Goal: Task Accomplishment & Management: Manage account settings

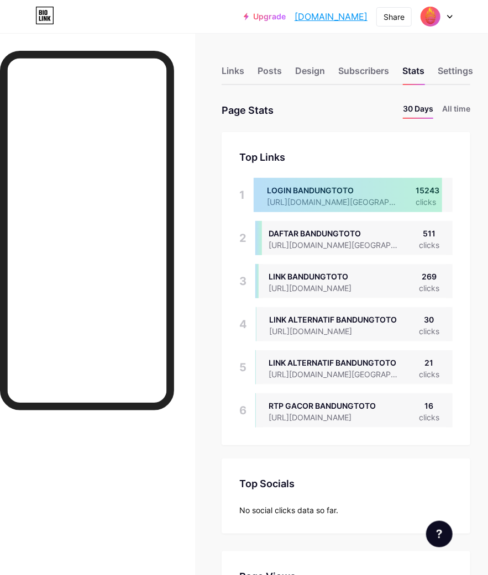
drag, startPoint x: 243, startPoint y: 75, endPoint x: 235, endPoint y: 91, distance: 17.8
click at [241, 75] on div "Links" at bounding box center [233, 74] width 23 height 20
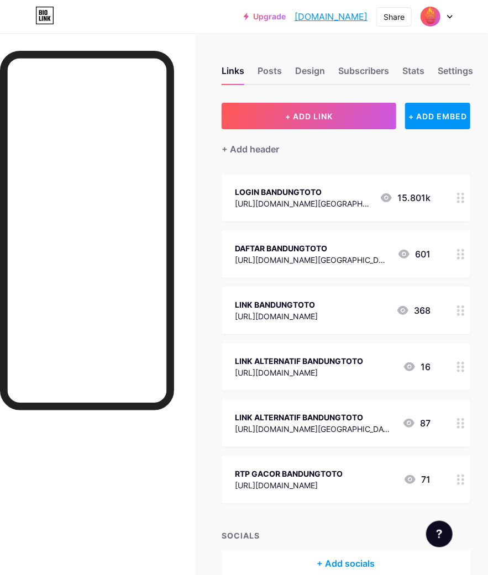
click at [317, 247] on div "DAFTAR BANDUNGTOTO" at bounding box center [312, 249] width 154 height 12
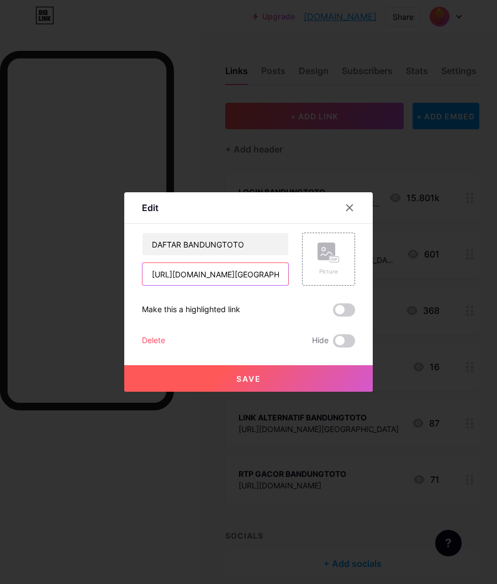
click at [261, 275] on input "https://bandungtotojos.com/register?referral_code=member=bandungbisa" at bounding box center [216, 274] width 146 height 22
paste input "siniyok.io/putribandungBandungtoto - Bandar Togel, Slot, dan Live Casino Pasti …"
type input "https://siniyok.io/putribandungBandungtoto - Bandar Togel, Slot, dan Live Casin…"
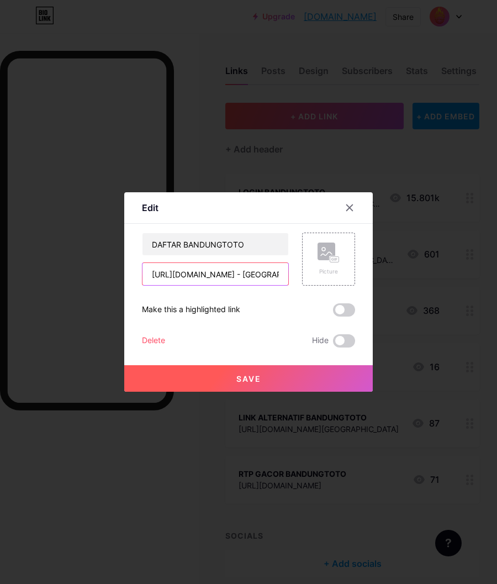
click at [244, 275] on input "https://siniyok.io/putribandungBandungtoto - Bandar Togel, Slot, dan Live Casin…" at bounding box center [216, 274] width 146 height 22
click at [214, 271] on input "https://siniyok.io/putribandungBandungtoto - Bandar Togel, Slot, dan Live Casin…" at bounding box center [216, 274] width 146 height 22
click at [482, 201] on div at bounding box center [248, 292] width 497 height 584
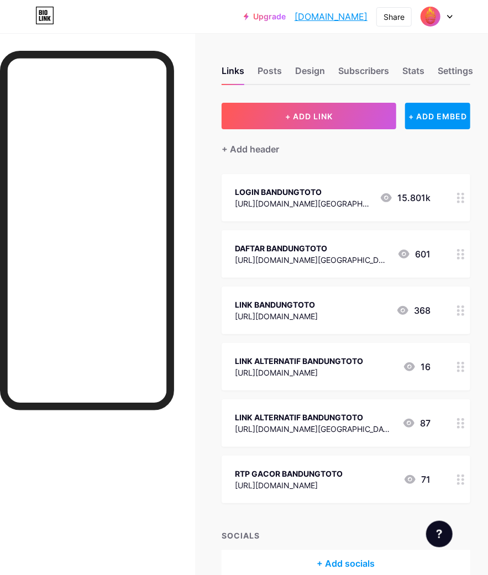
click at [316, 246] on div "DAFTAR BANDUNGTOTO" at bounding box center [312, 249] width 154 height 12
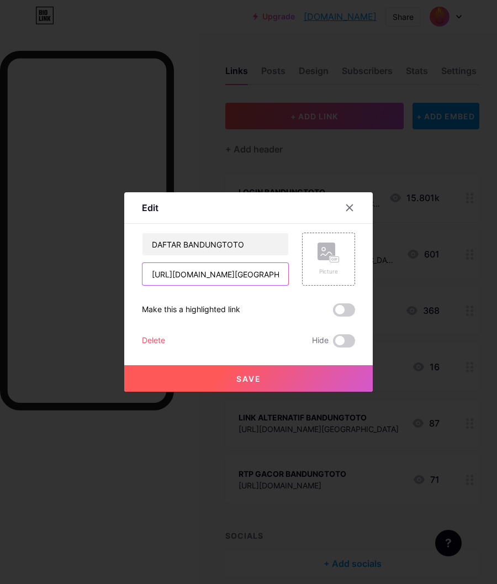
click at [227, 276] on input "https://bandungtotojos.com/register?referral_code=member=bandungbisa" at bounding box center [216, 274] width 146 height 22
paste input "siniyok.io/putribandung"
type input "[URL][DOMAIN_NAME]"
click at [234, 378] on button "Save" at bounding box center [248, 378] width 249 height 27
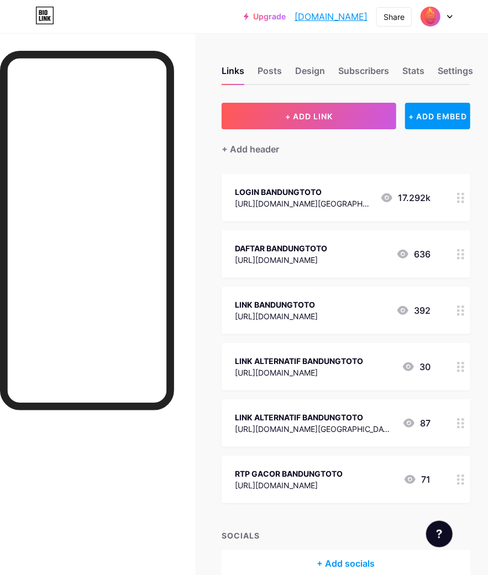
click at [314, 256] on div "[URL][DOMAIN_NAME]" at bounding box center [281, 260] width 92 height 12
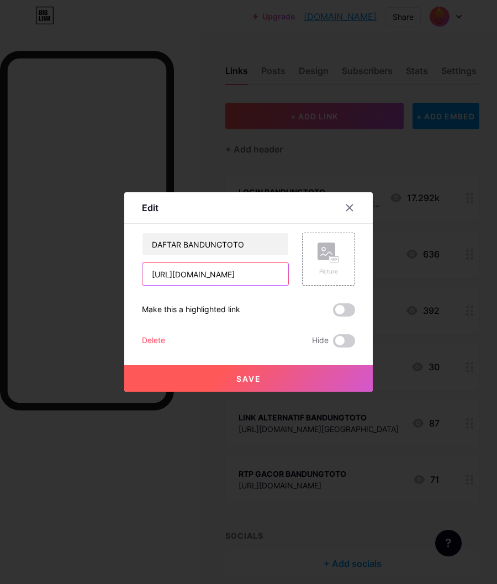
click at [182, 272] on input "[URL][DOMAIN_NAME]" at bounding box center [216, 274] width 146 height 22
drag, startPoint x: 182, startPoint y: 272, endPoint x: 304, endPoint y: 274, distance: 121.6
click at [304, 274] on div "DAFTAR BANDUNGTOTO https://siniyok.io/putribandung Picture" at bounding box center [248, 259] width 213 height 53
paste input "https://l1c3.bandungtotofire.site/"
click at [186, 273] on input "[URL][DOMAIN_NAME]" at bounding box center [216, 274] width 146 height 22
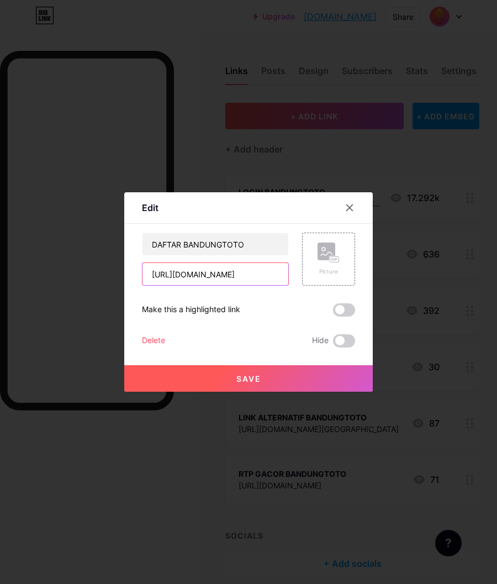
drag, startPoint x: 186, startPoint y: 273, endPoint x: 294, endPoint y: 275, distance: 108.3
click at [294, 275] on div "DAFTAR BANDUNGTOTO https://siniyok.io/putribandung Picture" at bounding box center [248, 259] width 213 height 53
paste input "bandungtotomerdeka.store"
type input "[URL][DOMAIN_NAME]"
click at [251, 377] on span "Save" at bounding box center [248, 378] width 25 height 9
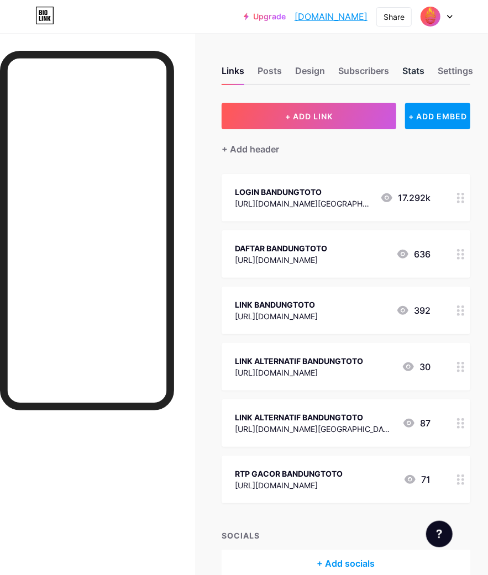
click at [413, 71] on div "Stats" at bounding box center [413, 74] width 22 height 20
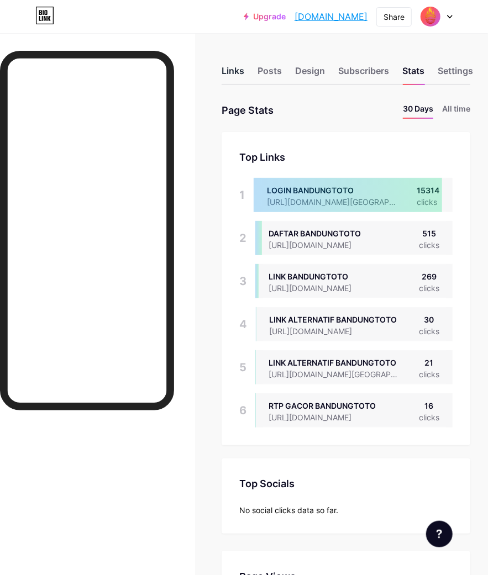
click at [241, 69] on div "Links" at bounding box center [233, 74] width 23 height 20
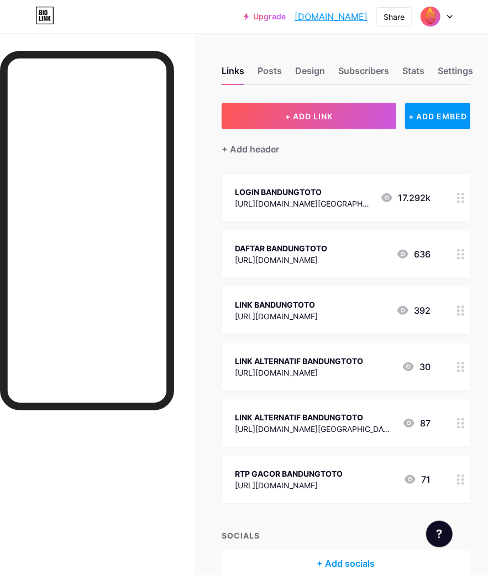
click at [323, 202] on div "https://siniyok.io/bandung" at bounding box center [303, 204] width 136 height 12
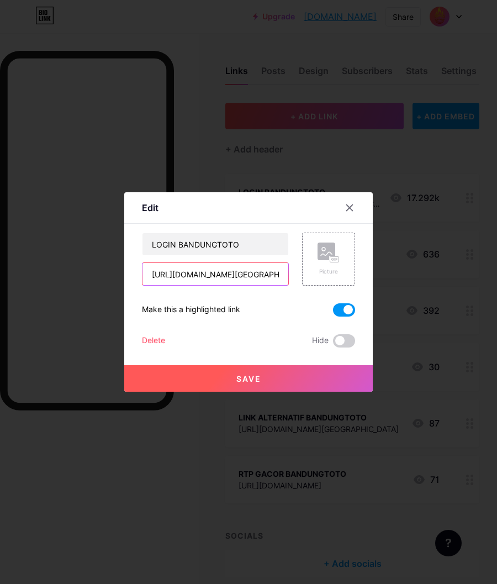
click at [262, 275] on input "https://siniyok.io/bandung" at bounding box center [216, 274] width 146 height 22
click at [351, 205] on icon at bounding box center [349, 207] width 9 height 9
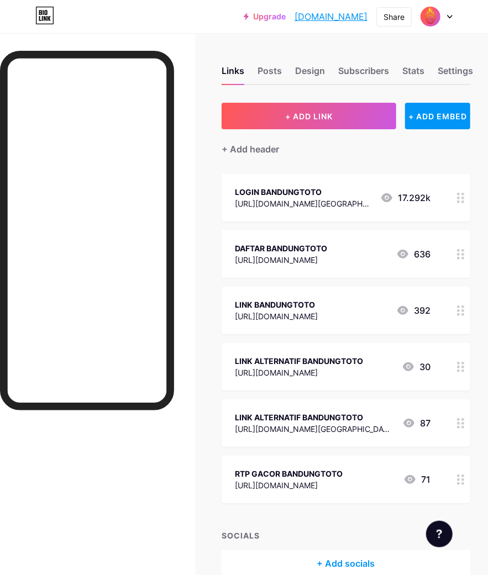
click at [327, 250] on div "DAFTAR BANDUNGTOTO" at bounding box center [281, 249] width 92 height 12
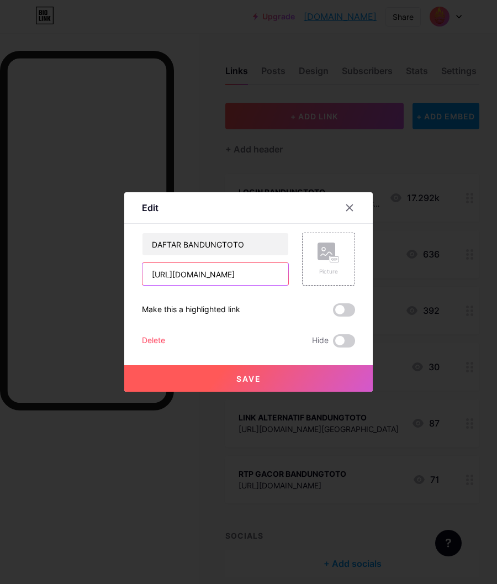
click at [275, 273] on input "[URL][DOMAIN_NAME]" at bounding box center [216, 274] width 146 height 22
click at [303, 177] on div at bounding box center [248, 292] width 497 height 584
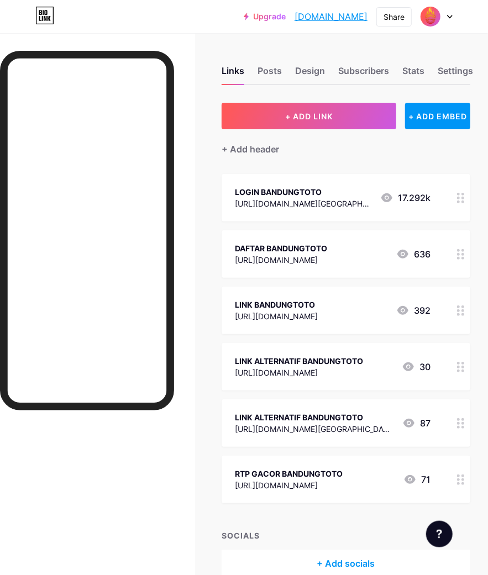
click at [311, 198] on div "https://siniyok.io/bandung" at bounding box center [303, 204] width 136 height 12
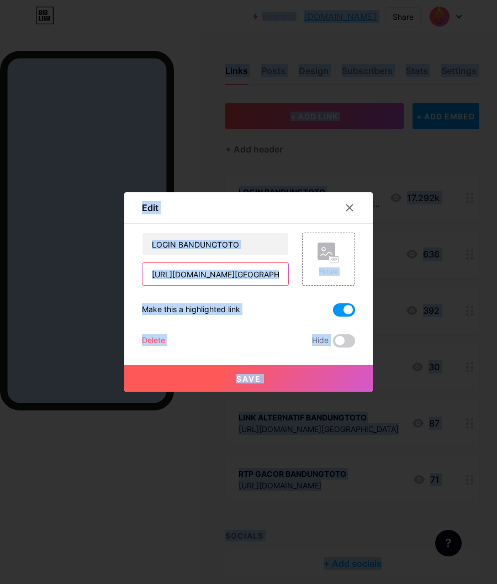
click at [262, 270] on input "https://siniyok.io/bandung" at bounding box center [216, 274] width 146 height 22
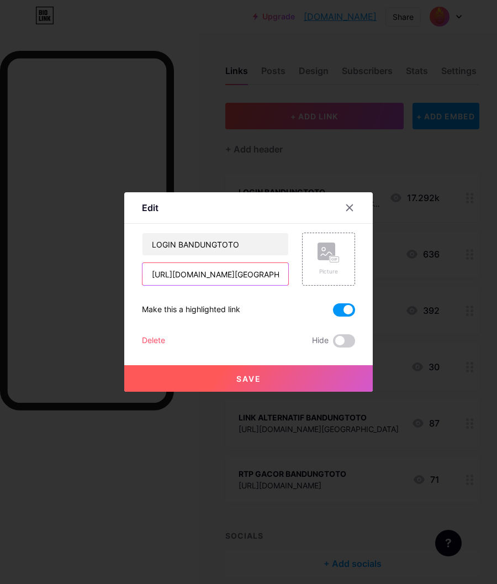
paste input "bandungtotomerdeka.store"
type input "[URL][DOMAIN_NAME]"
click at [243, 382] on span "Save" at bounding box center [248, 378] width 25 height 9
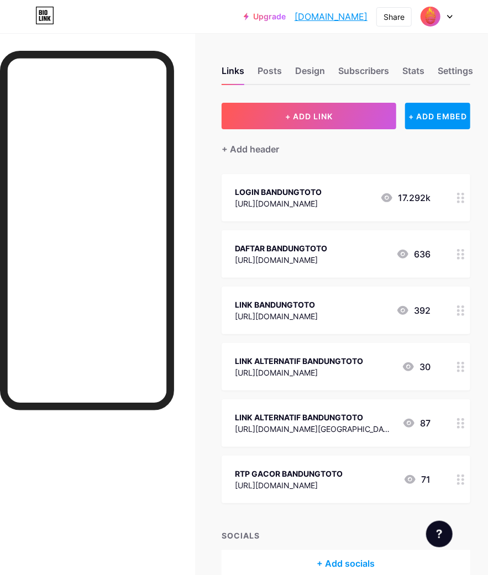
click at [306, 254] on div "[URL][DOMAIN_NAME]" at bounding box center [281, 260] width 92 height 12
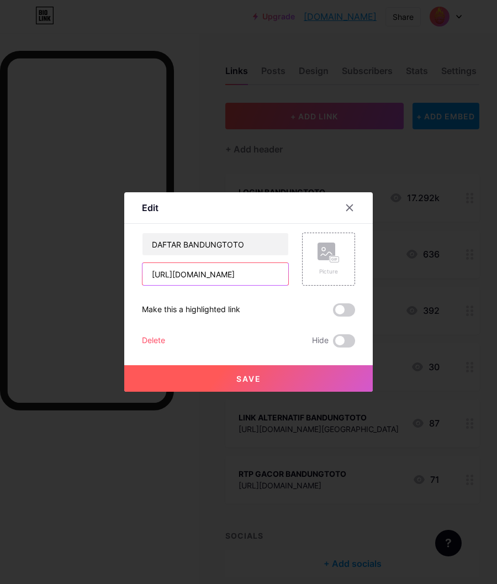
click at [250, 276] on input "[URL][DOMAIN_NAME]" at bounding box center [216, 274] width 146 height 22
paste input "siniyok.io/bandung"
type input "https://siniyok.io/bandung"
click at [245, 376] on span "Save" at bounding box center [248, 378] width 25 height 9
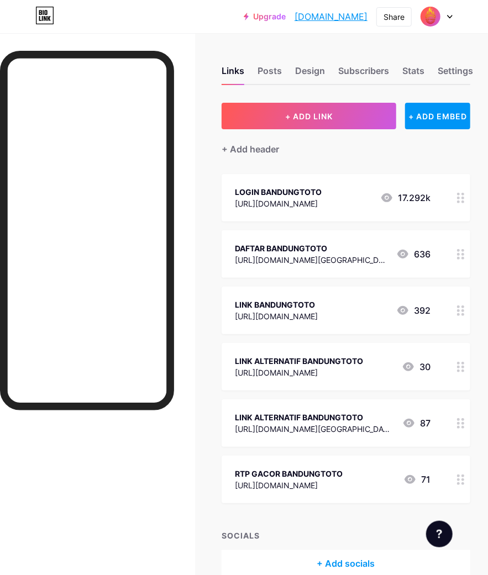
click at [327, 262] on div "https://siniyok.io/bandung" at bounding box center [311, 260] width 152 height 12
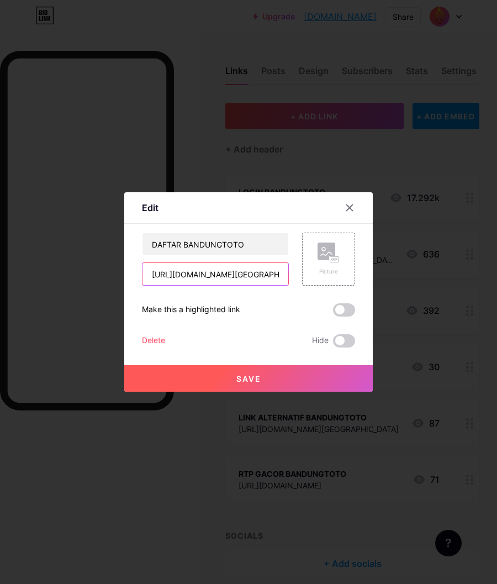
click at [214, 275] on input "https://siniyok.io/bandung" at bounding box center [216, 274] width 146 height 22
type input "[URL][DOMAIN_NAME]"
click at [235, 368] on button "Save" at bounding box center [248, 378] width 249 height 27
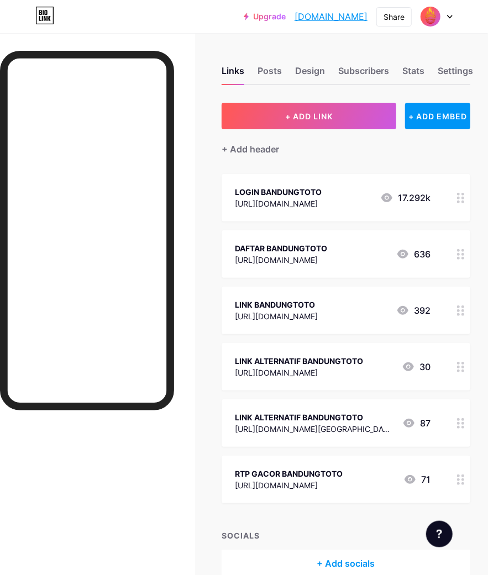
click at [322, 198] on div "[URL][DOMAIN_NAME]" at bounding box center [278, 204] width 87 height 12
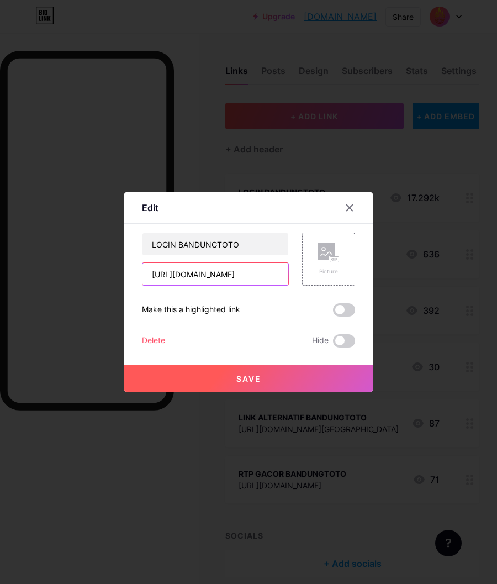
click at [271, 274] on input "[URL][DOMAIN_NAME]" at bounding box center [216, 274] width 146 height 22
click at [244, 377] on span "Save" at bounding box center [248, 378] width 25 height 9
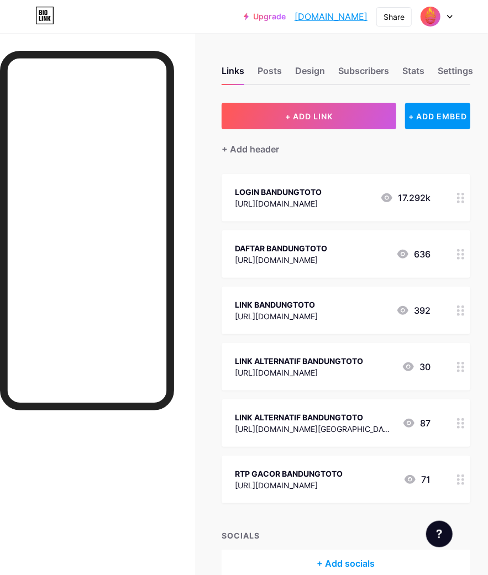
click at [323, 261] on div "[URL][DOMAIN_NAME]" at bounding box center [281, 260] width 92 height 12
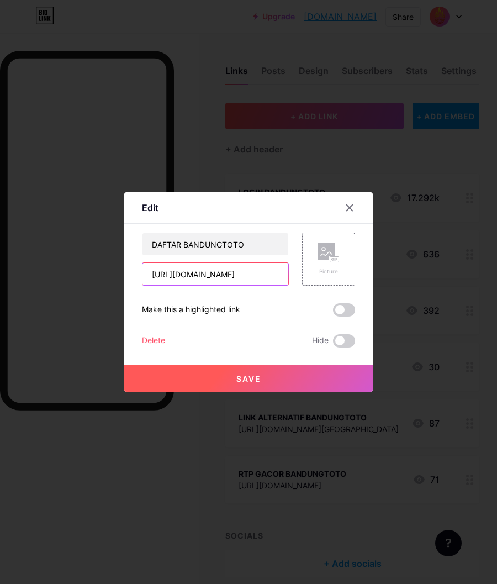
click at [273, 275] on input "[URL][DOMAIN_NAME]" at bounding box center [216, 274] width 146 height 22
drag, startPoint x: 351, startPoint y: 207, endPoint x: 340, endPoint y: 201, distance: 13.4
click at [351, 207] on icon at bounding box center [349, 207] width 9 height 9
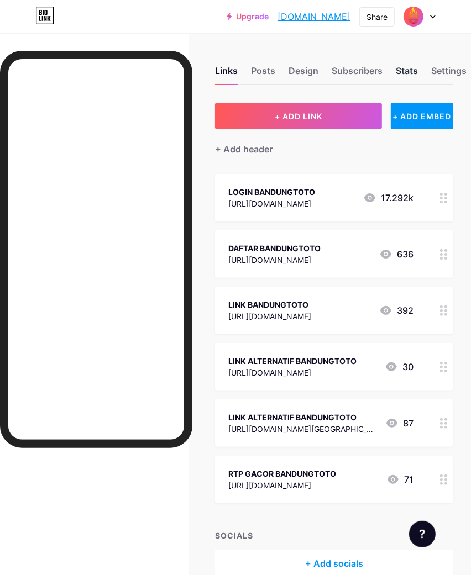
click at [405, 67] on div "Stats" at bounding box center [407, 74] width 22 height 20
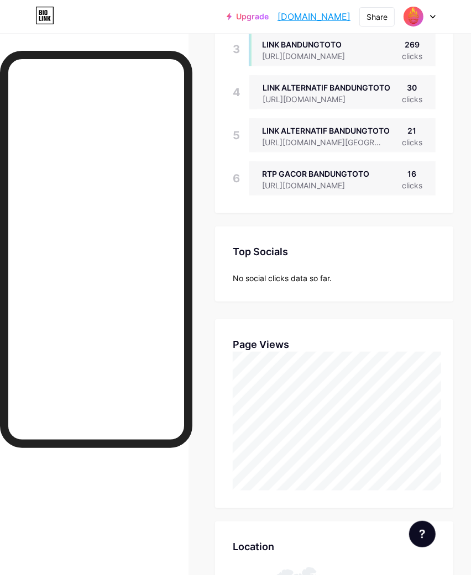
scroll to position [229, 0]
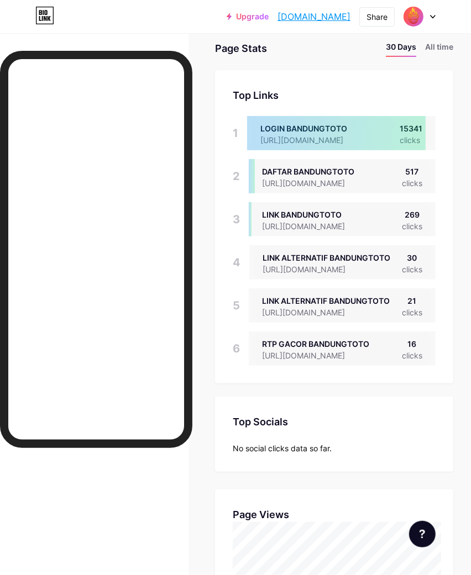
scroll to position [61, 0]
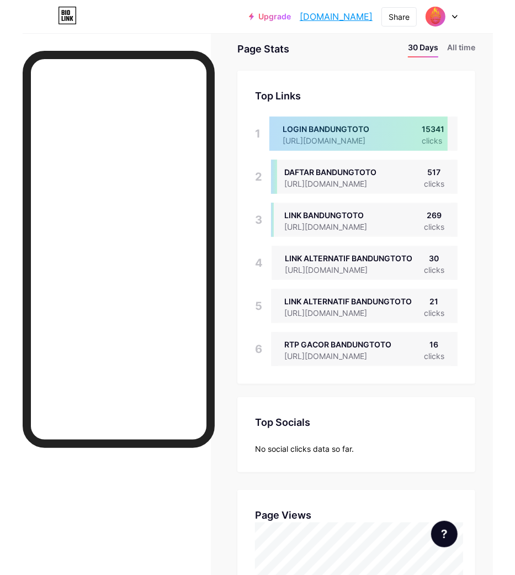
scroll to position [0, 0]
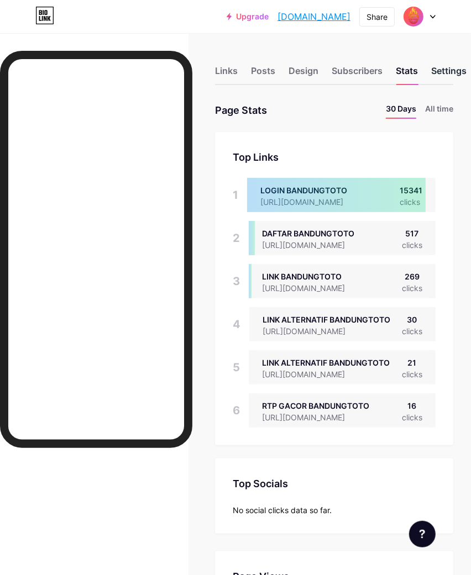
drag, startPoint x: 457, startPoint y: 75, endPoint x: 449, endPoint y: 83, distance: 11.7
click at [456, 75] on div "Settings" at bounding box center [448, 74] width 35 height 20
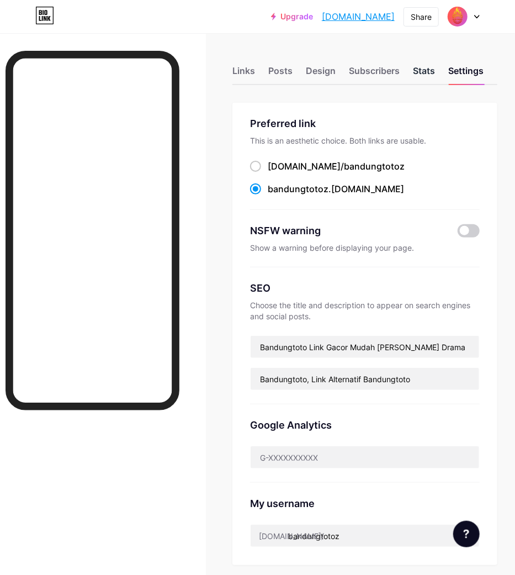
click at [425, 72] on div "Stats" at bounding box center [424, 74] width 22 height 20
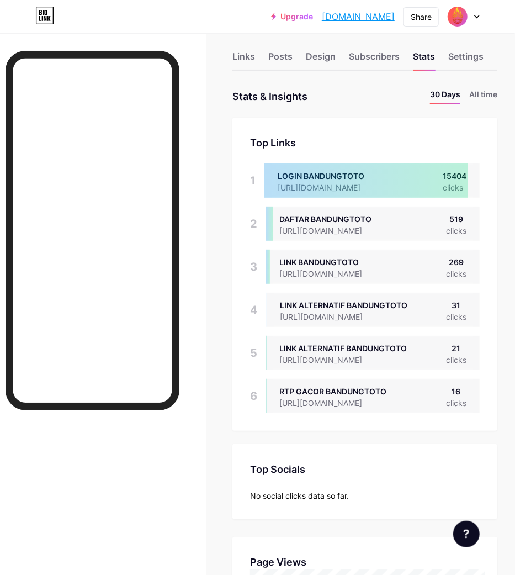
scroll to position [368, 0]
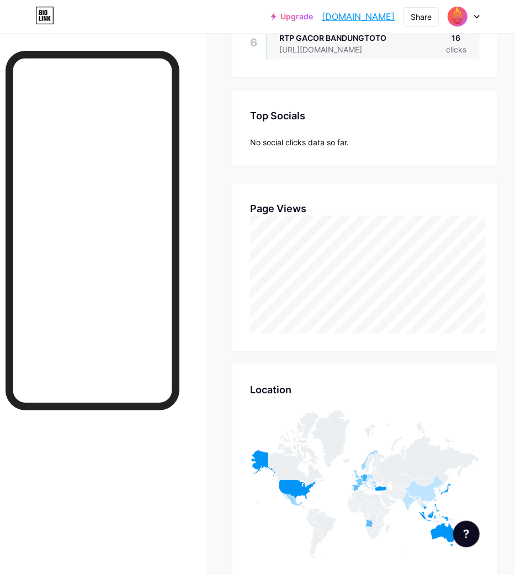
drag, startPoint x: 507, startPoint y: 191, endPoint x: 493, endPoint y: 197, distance: 15.1
click at [479, 191] on div "Links Posts Design Subscribers Stats Settings Stats & Insights Page Stats 30 Da…" at bounding box center [257, 354] width 515 height 1379
